Goal: Navigation & Orientation: Find specific page/section

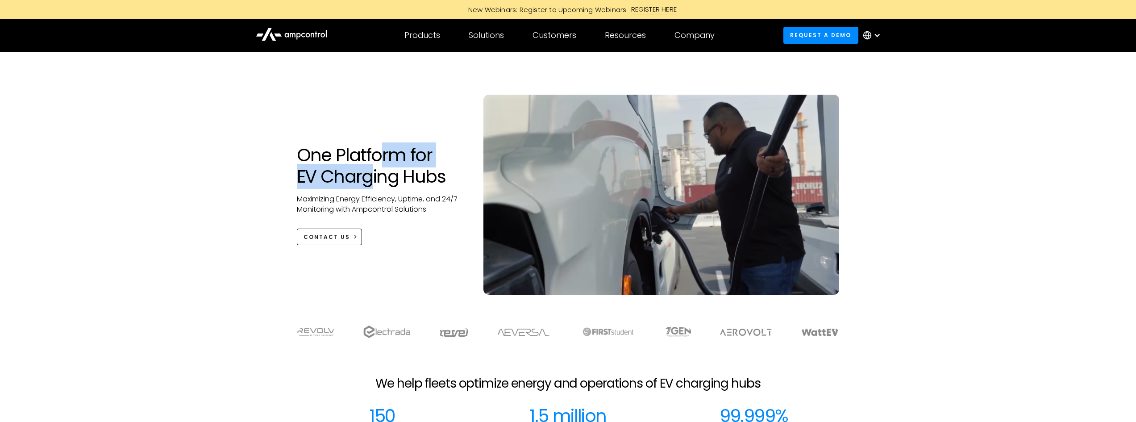
drag, startPoint x: 0, startPoint y: 0, endPoint x: 371, endPoint y: 192, distance: 417.7
click at [371, 192] on div "One Platform for EV Charging Hubs Maximizing Energy Efficiency, Uptime, and 24/…" at bounding box center [381, 194] width 187 height 101
click at [371, 186] on h1 "One Platform for EV Charging Hubs" at bounding box center [381, 165] width 169 height 43
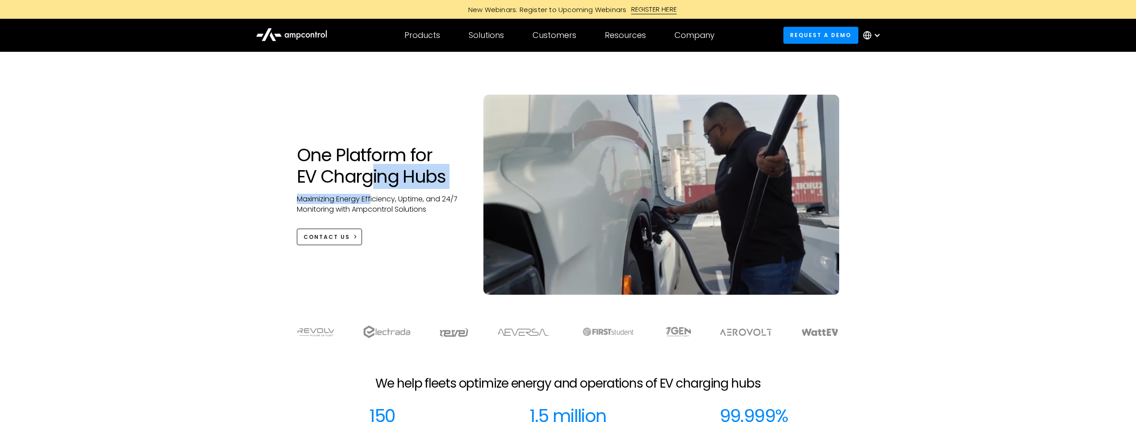
drag, startPoint x: 373, startPoint y: 180, endPoint x: 368, endPoint y: 202, distance: 22.9
click at [370, 201] on div "One Platform for EV Charging Hubs Maximizing Energy Efficiency, Uptime, and 24/…" at bounding box center [381, 194] width 187 height 101
click at [368, 202] on p "Maximizing Energy Efficiency, Uptime, and 24/7 Monitoring with Ampcontrol Solut…" at bounding box center [381, 204] width 169 height 20
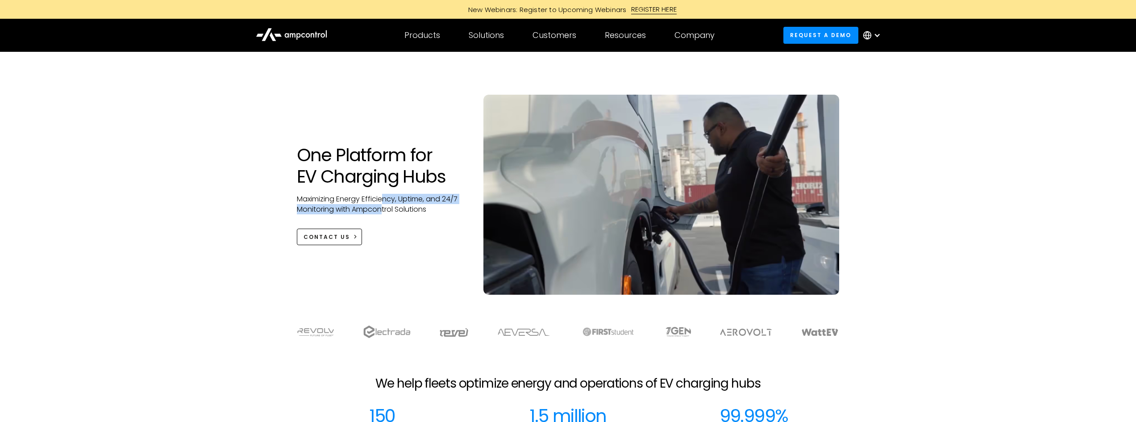
drag, startPoint x: 383, startPoint y: 202, endPoint x: 382, endPoint y: 211, distance: 8.5
click at [382, 210] on p "Maximizing Energy Efficiency, Uptime, and 24/7 Monitoring with Ampcontrol Solut…" at bounding box center [381, 204] width 169 height 20
click at [382, 211] on p "Maximizing Energy Efficiency, Uptime, and 24/7 Monitoring with Ampcontrol Solut…" at bounding box center [381, 204] width 169 height 20
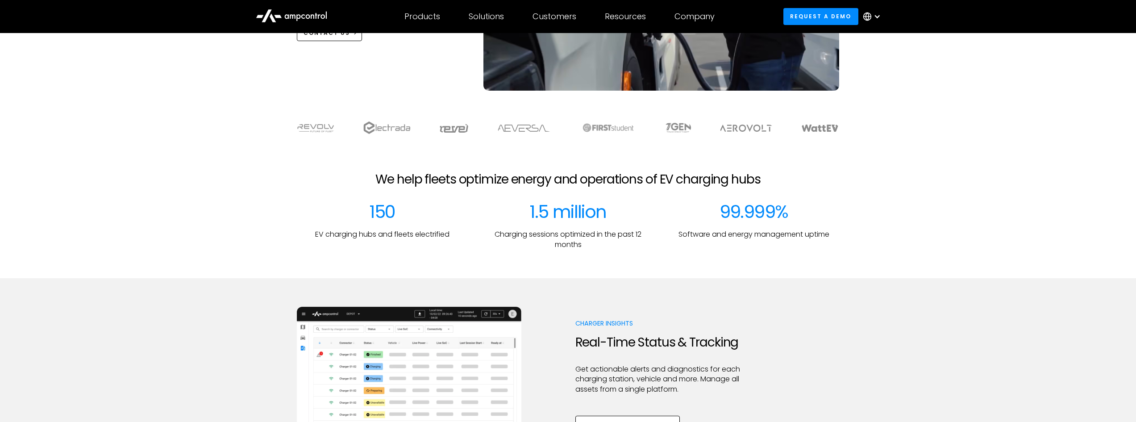
scroll to position [268, 0]
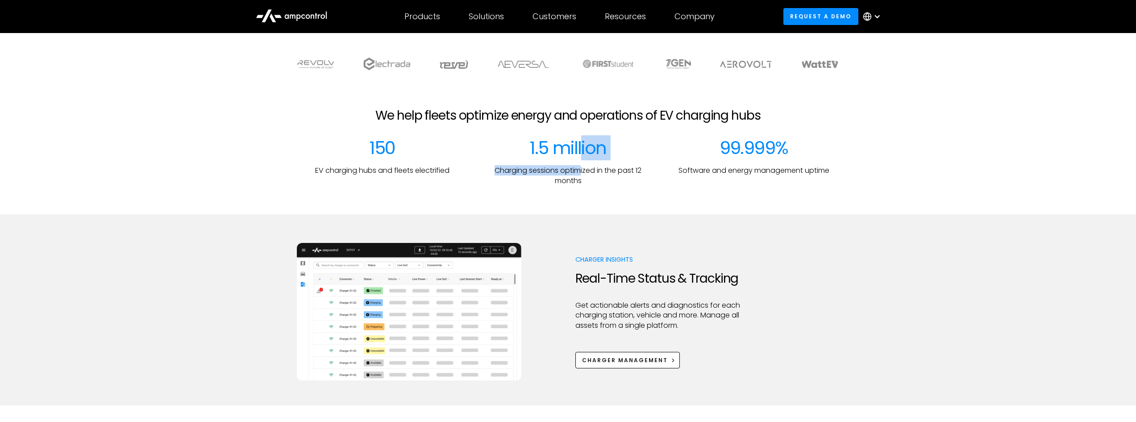
drag, startPoint x: 580, startPoint y: 147, endPoint x: 580, endPoint y: 170, distance: 22.3
click at [580, 166] on div "1.5 million Charging sessions optimized in the past 12 months" at bounding box center [568, 161] width 171 height 49
click at [580, 172] on p "Charging sessions optimized in the past 12 months" at bounding box center [568, 176] width 171 height 20
drag, startPoint x: 578, startPoint y: 175, endPoint x: 574, endPoint y: 186, distance: 11.3
click at [574, 185] on p "Charging sessions optimized in the past 12 months" at bounding box center [568, 176] width 171 height 20
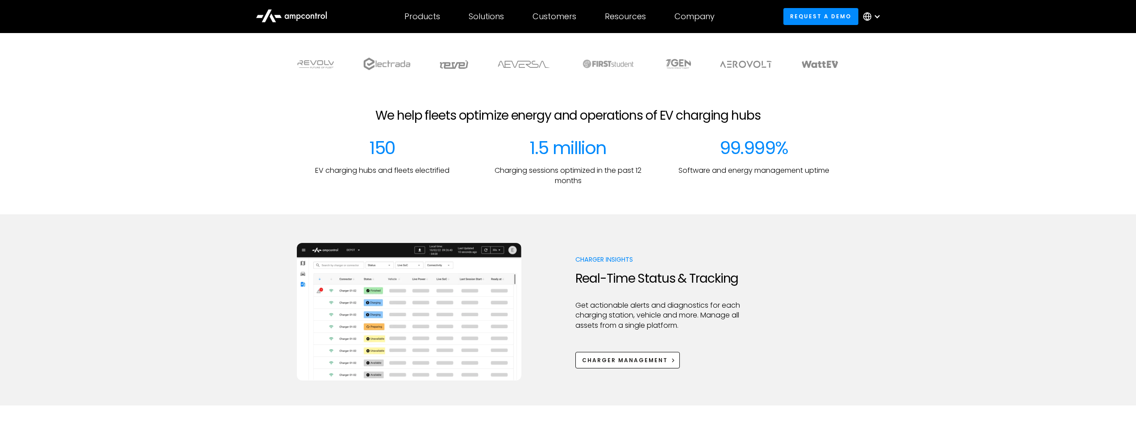
click at [574, 186] on div at bounding box center [568, 200] width 1136 height 29
drag, startPoint x: 594, startPoint y: 180, endPoint x: 592, endPoint y: 197, distance: 17.5
click at [592, 196] on section "We help fleets optimize energy and operations of EV charging hubs 150 EV chargi…" at bounding box center [568, 146] width 1136 height 135
click at [592, 197] on div at bounding box center [568, 200] width 1136 height 29
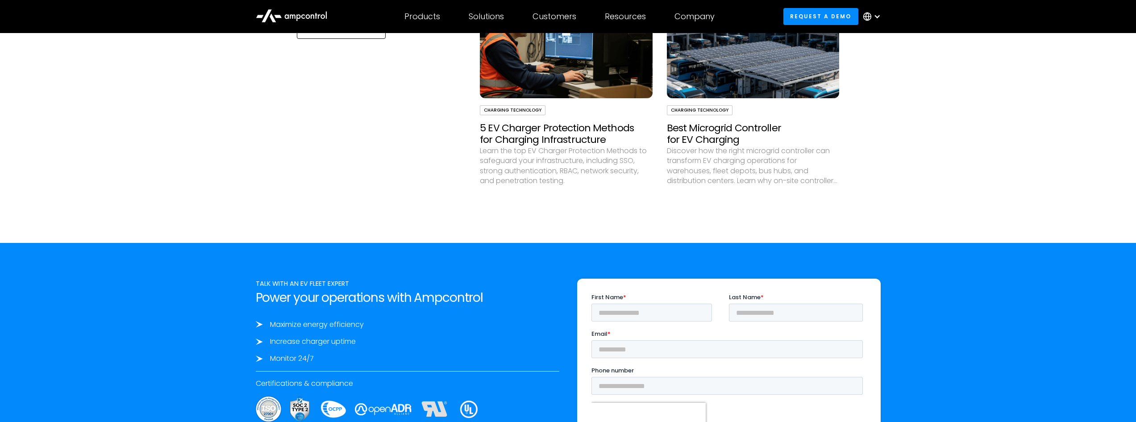
scroll to position [3305, 0]
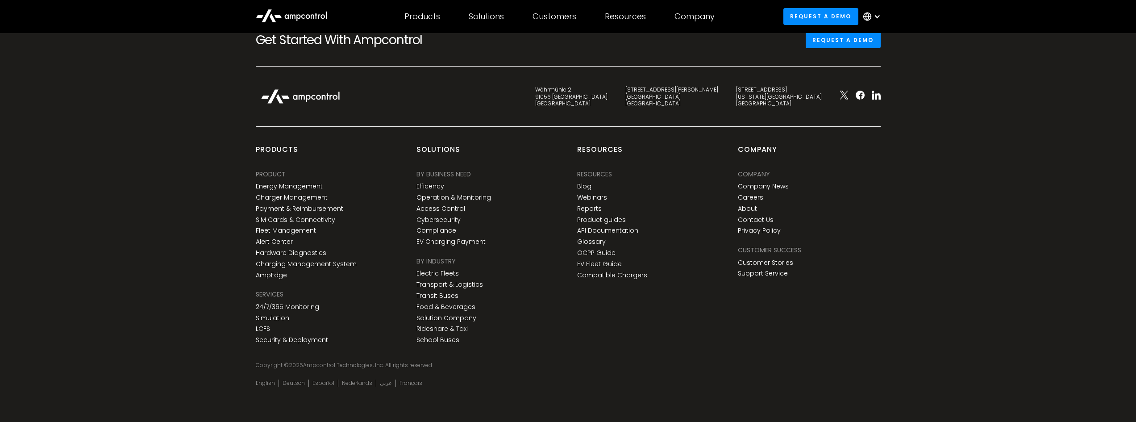
drag, startPoint x: 892, startPoint y: 202, endPoint x: 844, endPoint y: 388, distance: 192.2
click at [752, 194] on link "Careers" at bounding box center [750, 198] width 25 height 8
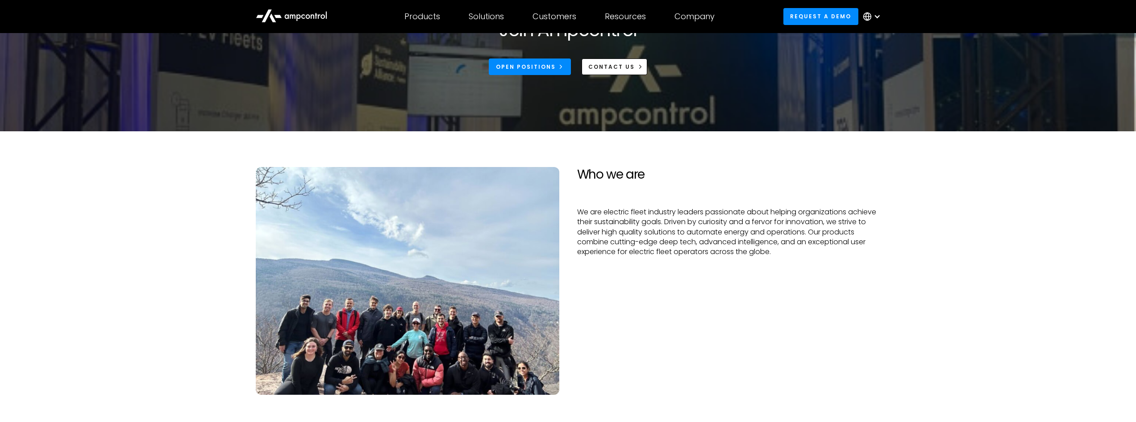
scroll to position [89, 0]
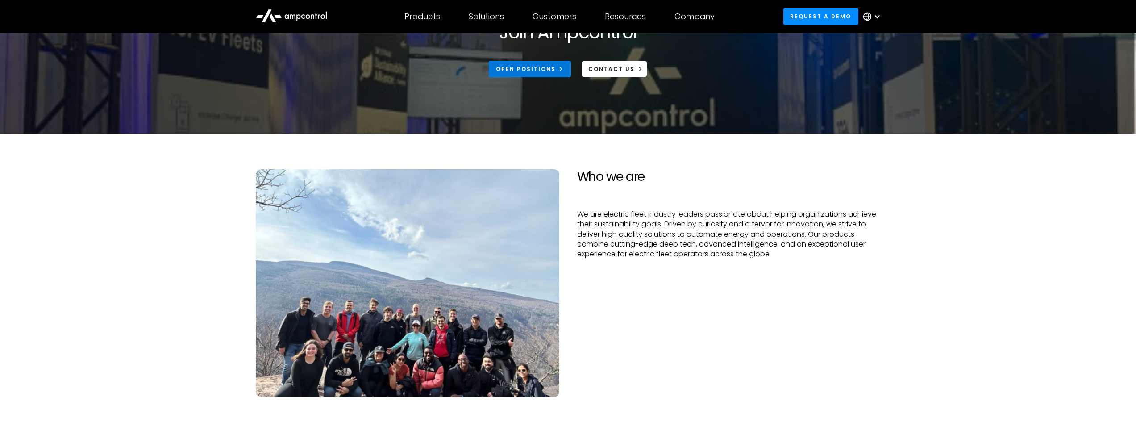
click at [562, 68] on icon at bounding box center [561, 69] width 6 height 6
